Goal: Navigation & Orientation: Find specific page/section

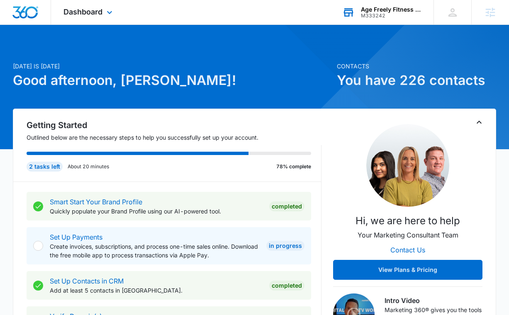
click at [392, 12] on div "Age Freely Fitness and Wellness" at bounding box center [391, 9] width 61 height 7
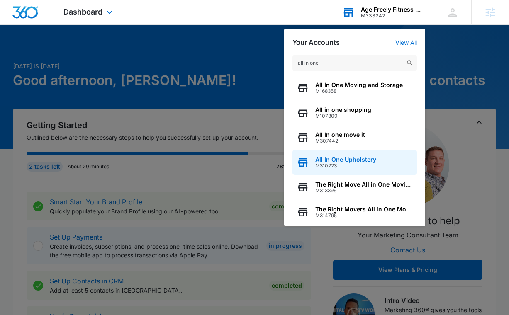
type input "all in one"
click at [347, 163] on span "M310223" at bounding box center [345, 166] width 61 height 6
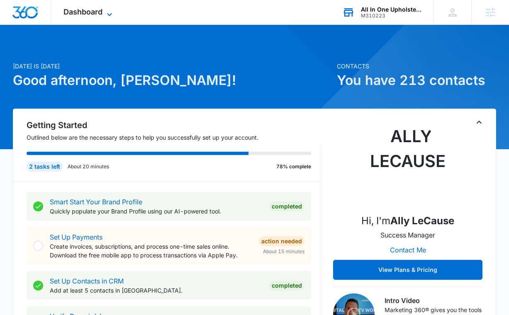
click at [92, 11] on span "Dashboard" at bounding box center [82, 11] width 39 height 9
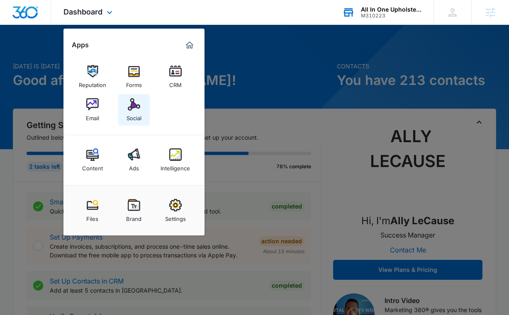
click at [130, 103] on img at bounding box center [134, 104] width 12 height 12
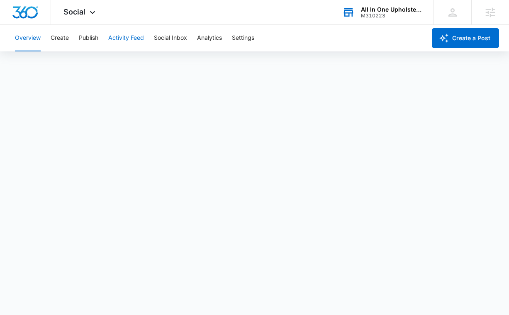
click at [124, 37] on button "Activity Feed" at bounding box center [126, 38] width 36 height 27
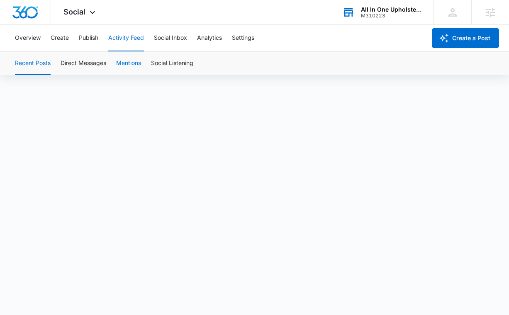
scroll to position [6, 0]
click at [95, 67] on button "Direct Messages" at bounding box center [84, 63] width 46 height 23
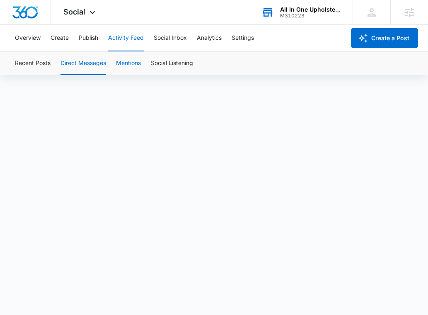
click at [126, 63] on button "Mentions" at bounding box center [128, 63] width 25 height 23
click at [141, 65] on button "Mentions" at bounding box center [128, 63] width 25 height 23
click at [163, 66] on button "Social Listening" at bounding box center [172, 63] width 42 height 23
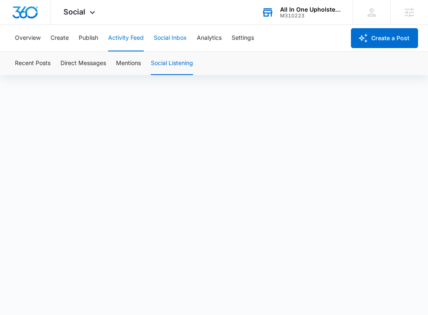
click at [171, 32] on button "Social Inbox" at bounding box center [170, 38] width 33 height 27
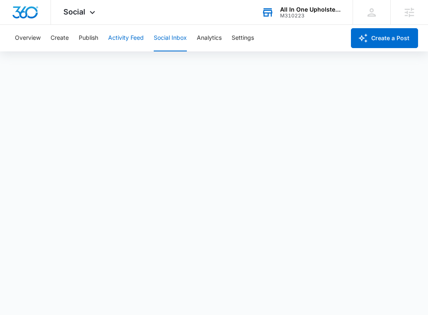
click at [141, 46] on button "Activity Feed" at bounding box center [126, 38] width 36 height 27
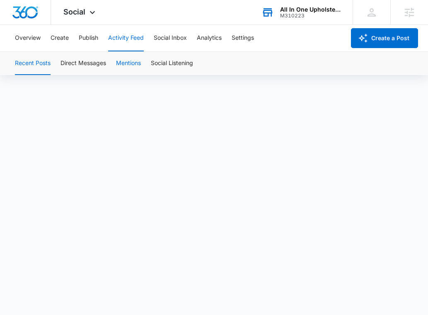
click at [136, 62] on button "Mentions" at bounding box center [128, 63] width 25 height 23
